Goal: Task Accomplishment & Management: Use online tool/utility

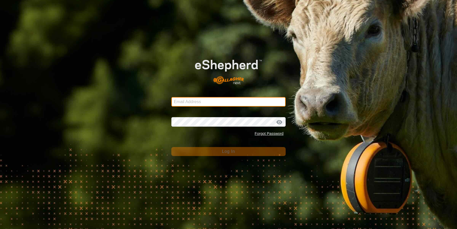
type input "[EMAIL_ADDRESS][DOMAIN_NAME]"
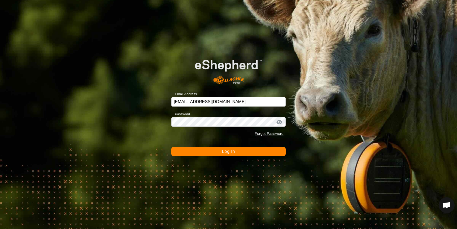
click at [242, 152] on button "Log In" at bounding box center [228, 151] width 114 height 9
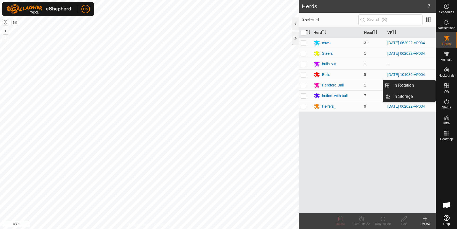
click at [445, 85] on icon at bounding box center [446, 86] width 6 height 6
click at [412, 86] on link "In Rotation" at bounding box center [412, 85] width 45 height 11
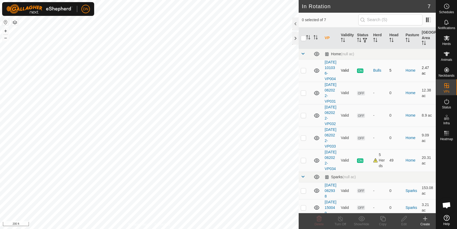
click at [303, 73] on p-checkbox at bounding box center [302, 70] width 5 height 4
checkbox input "true"
click at [383, 218] on icon at bounding box center [382, 218] width 5 height 5
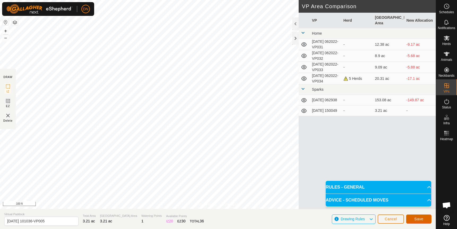
click at [423, 216] on button "Save" at bounding box center [418, 219] width 25 height 9
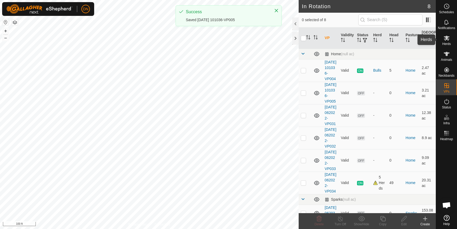
click at [446, 39] on icon at bounding box center [446, 38] width 6 height 5
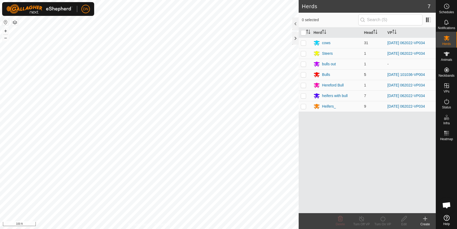
click at [304, 76] on p-checkbox at bounding box center [302, 75] width 5 height 4
checkbox input "true"
click at [383, 219] on icon at bounding box center [382, 219] width 7 height 6
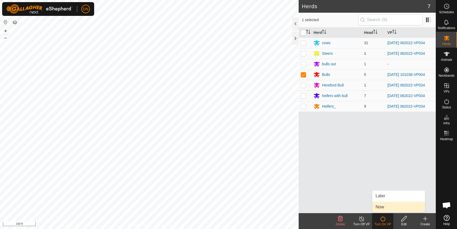
click at [384, 210] on link "Now" at bounding box center [398, 207] width 52 height 11
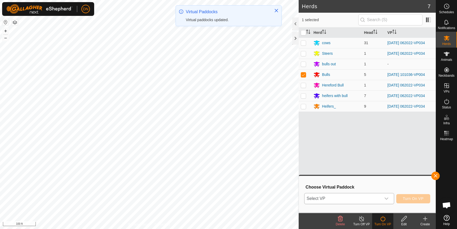
click at [386, 198] on icon "dropdown trigger" at bounding box center [386, 199] width 4 height 4
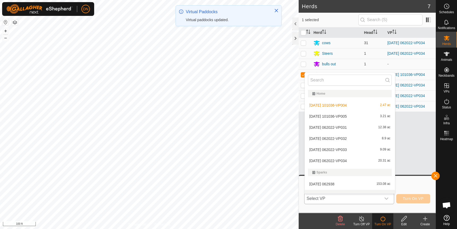
scroll to position [7, 0]
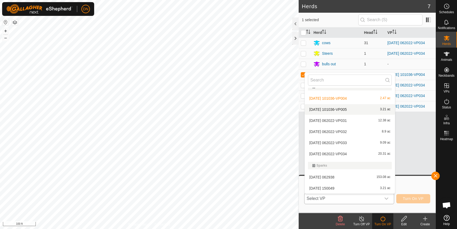
click at [357, 112] on li "[DATE] 101036-VP005 3.21 ac" at bounding box center [349, 109] width 90 height 11
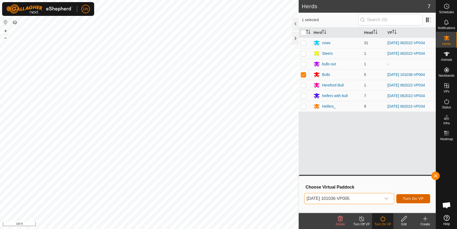
click at [417, 195] on button "Turn On VP" at bounding box center [413, 198] width 34 height 9
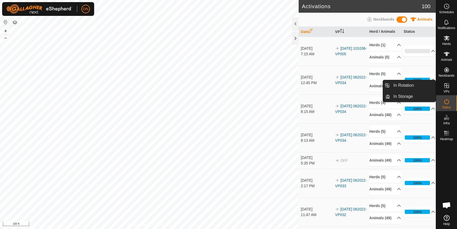
click at [442, 84] on es-virtualpaddocks-svg-icon at bounding box center [446, 86] width 10 height 8
click at [408, 83] on link "In Rotation" at bounding box center [412, 85] width 45 height 11
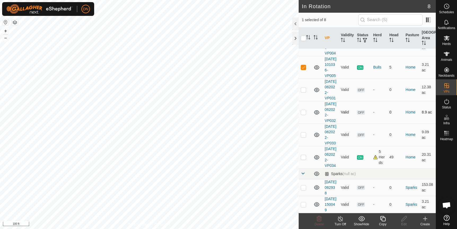
scroll to position [70, 0]
click at [301, 155] on p-checkbox at bounding box center [302, 157] width 5 height 4
checkbox input "true"
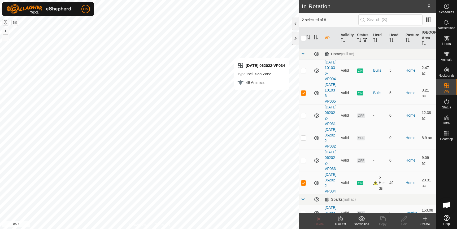
click at [304, 95] on p-checkbox at bounding box center [302, 93] width 5 height 4
checkbox input "false"
click at [380, 218] on icon at bounding box center [382, 218] width 5 height 5
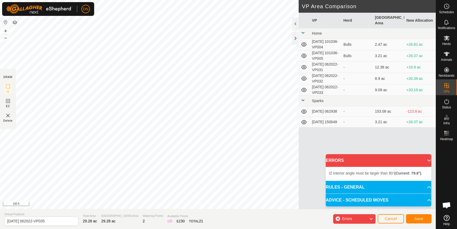
click at [196, 229] on html "DN Schedules Notifications Herds Animals Neckbands VPs Status Infra Heatmap Hel…" at bounding box center [228, 114] width 457 height 229
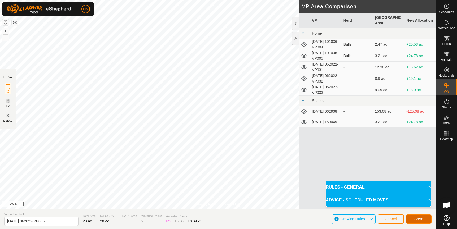
click at [421, 221] on span "Save" at bounding box center [418, 219] width 9 height 4
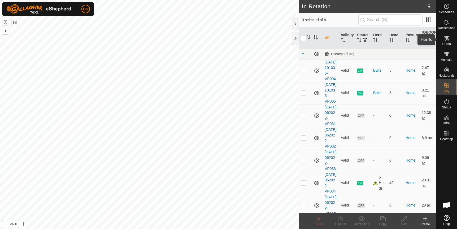
click at [447, 40] on icon at bounding box center [446, 38] width 6 height 6
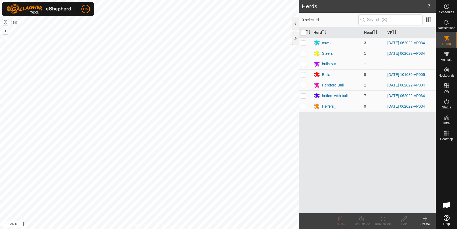
click at [301, 41] on p-checkbox at bounding box center [302, 43] width 5 height 4
checkbox input "true"
click at [303, 53] on p-checkbox at bounding box center [302, 53] width 5 height 4
checkbox input "true"
click at [301, 85] on p-checkbox at bounding box center [302, 85] width 5 height 4
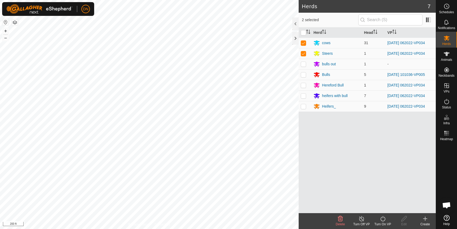
checkbox input "true"
click at [304, 96] on p-checkbox at bounding box center [302, 96] width 5 height 4
checkbox input "true"
click at [304, 106] on p-checkbox at bounding box center [302, 106] width 5 height 4
checkbox input "true"
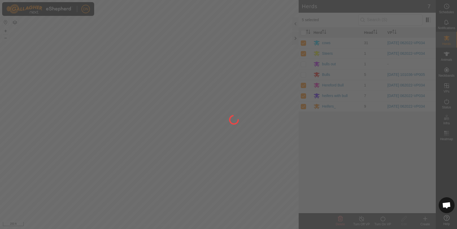
click at [382, 221] on div at bounding box center [228, 114] width 457 height 229
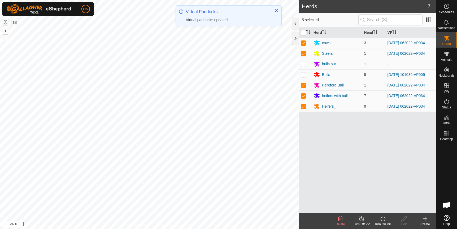
click at [383, 220] on icon at bounding box center [382, 219] width 7 height 6
click at [383, 207] on link "Now" at bounding box center [398, 207] width 52 height 11
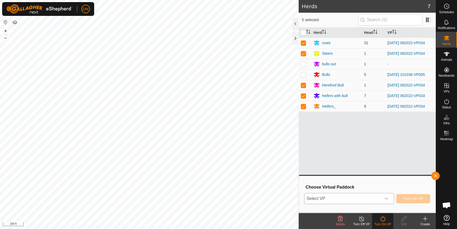
click at [385, 199] on icon "dropdown trigger" at bounding box center [386, 199] width 4 height 4
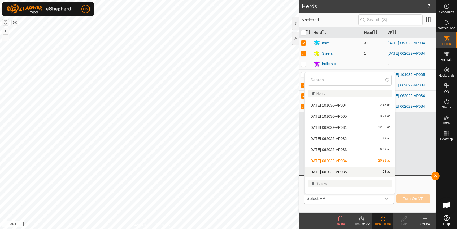
scroll to position [7, 0]
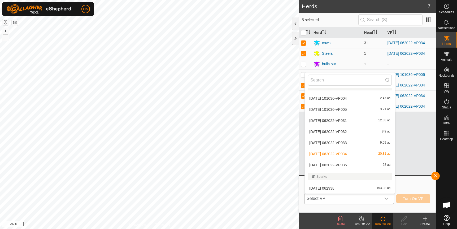
click at [350, 166] on li "[DATE] 062022-VP035 28 ac" at bounding box center [349, 165] width 90 height 11
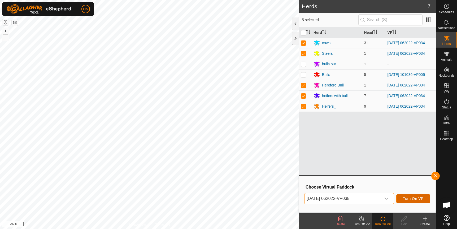
click at [418, 198] on span "Turn On VP" at bounding box center [412, 199] width 21 height 4
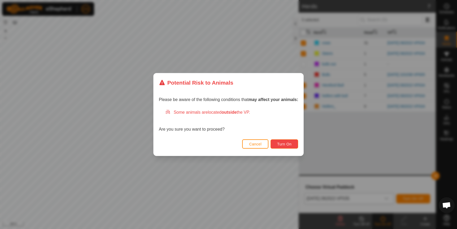
click at [275, 144] on button "Turn On" at bounding box center [284, 144] width 28 height 9
